Goal: Task Accomplishment & Management: Manage account settings

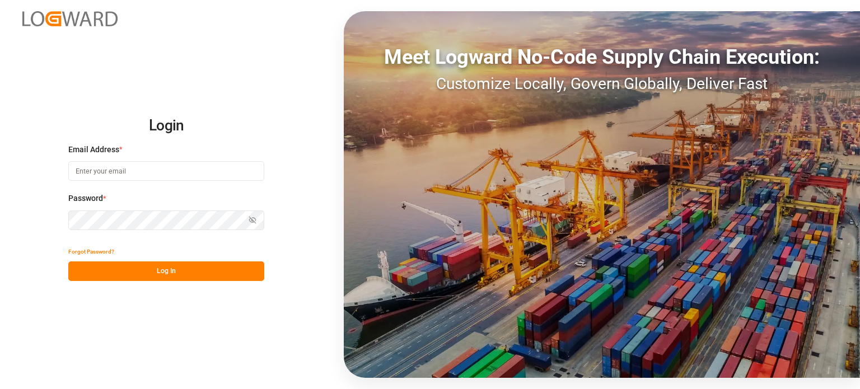
click at [153, 175] on input at bounding box center [166, 171] width 196 height 20
type input "[PERSON_NAME][EMAIL_ADDRESS][PERSON_NAME][DOMAIN_NAME]"
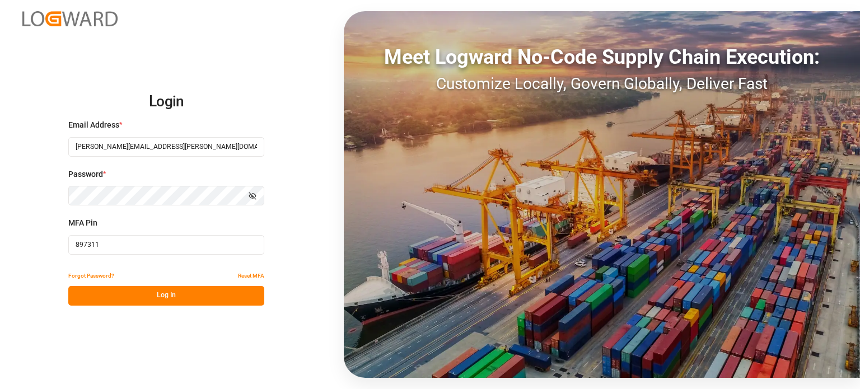
drag, startPoint x: 56, startPoint y: 250, endPoint x: 80, endPoint y: 249, distance: 24.1
click at [56, 250] on div "Login Email Address * [PERSON_NAME][EMAIL_ADDRESS][PERSON_NAME][DOMAIN_NAME] Pa…" at bounding box center [430, 194] width 860 height 389
click at [124, 244] on input "897311" at bounding box center [166, 245] width 196 height 20
paste input "698054"
type input "698054"
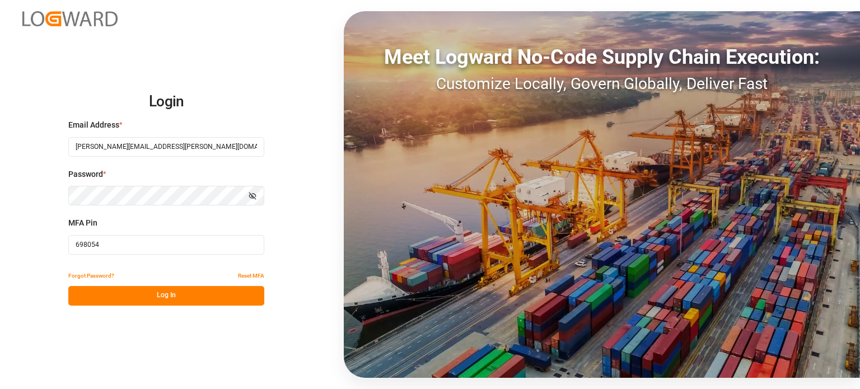
click at [161, 302] on button "Log In" at bounding box center [166, 296] width 196 height 20
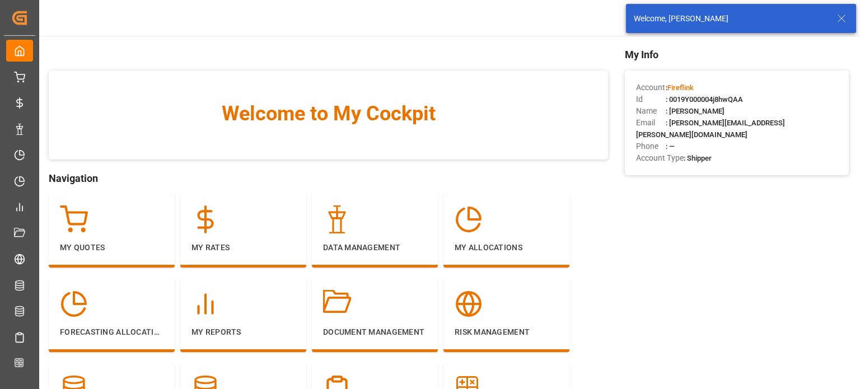
click at [841, 17] on icon at bounding box center [840, 18] width 13 height 13
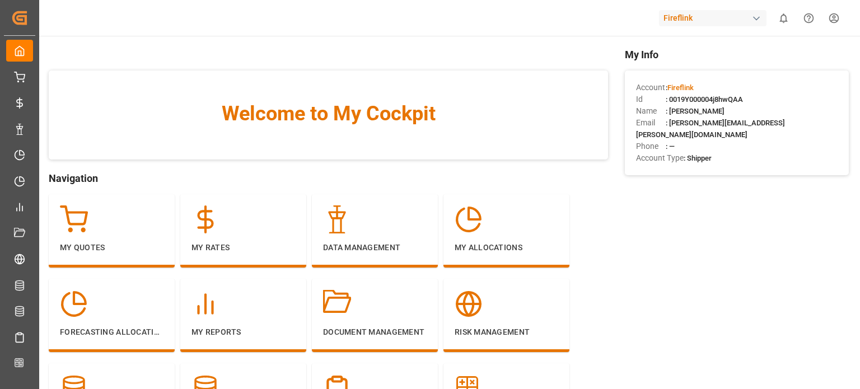
click at [668, 13] on div "Fireflink" at bounding box center [712, 18] width 107 height 16
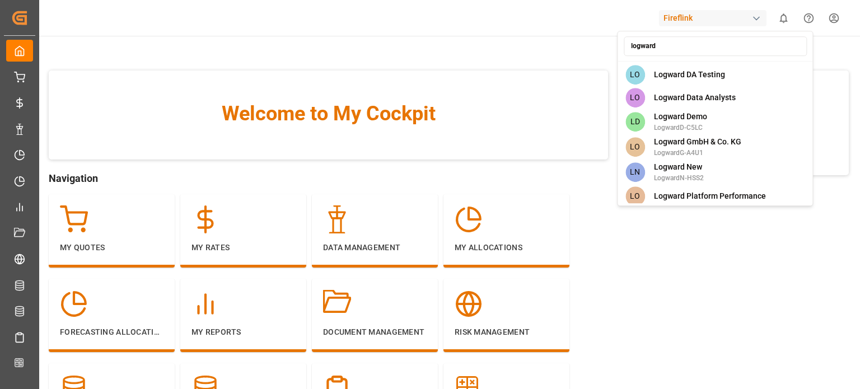
type input "logward g"
